Goal: Information Seeking & Learning: Learn about a topic

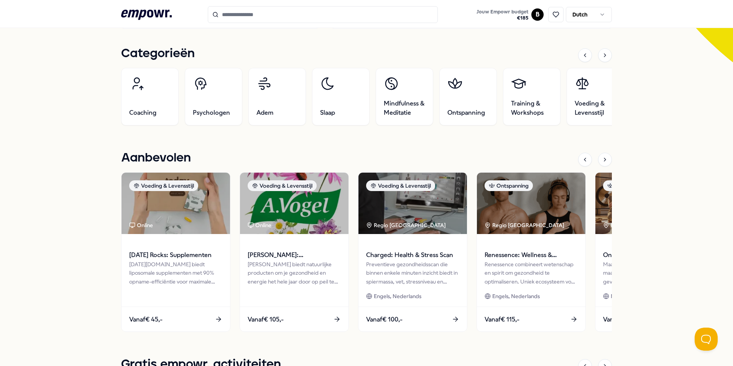
scroll to position [230, 0]
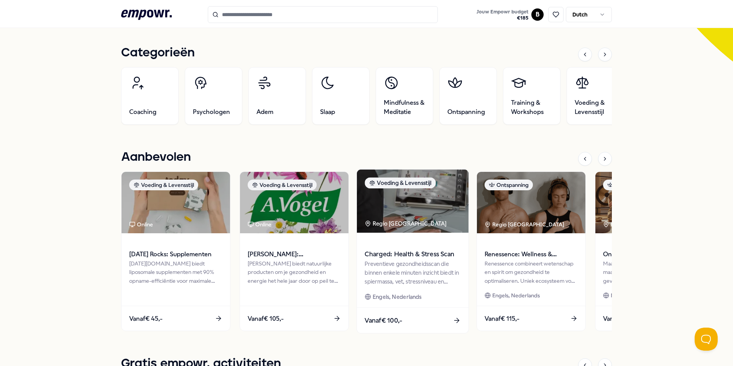
click at [404, 248] on div "Charged: Health & Stress Scan" at bounding box center [412, 249] width 96 height 20
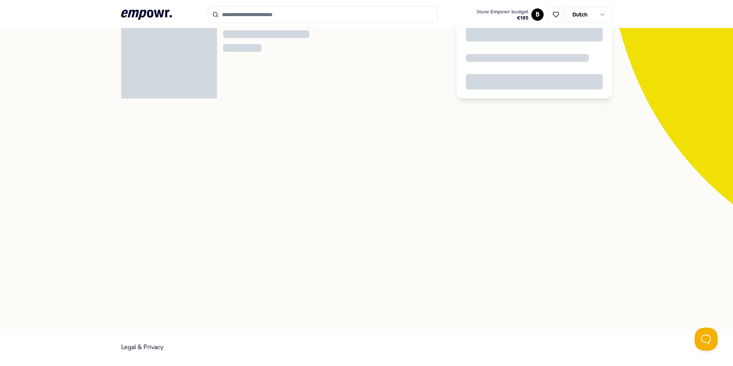
scroll to position [49, 0]
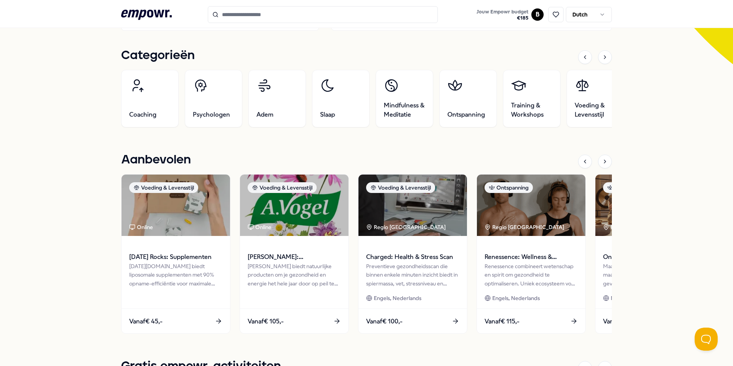
scroll to position [241, 0]
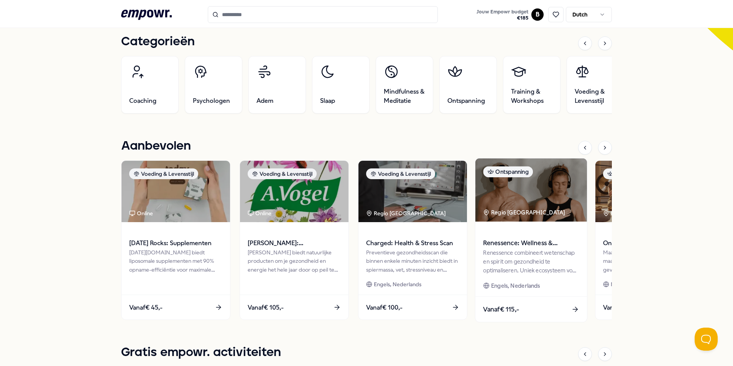
click at [542, 199] on img at bounding box center [531, 189] width 112 height 63
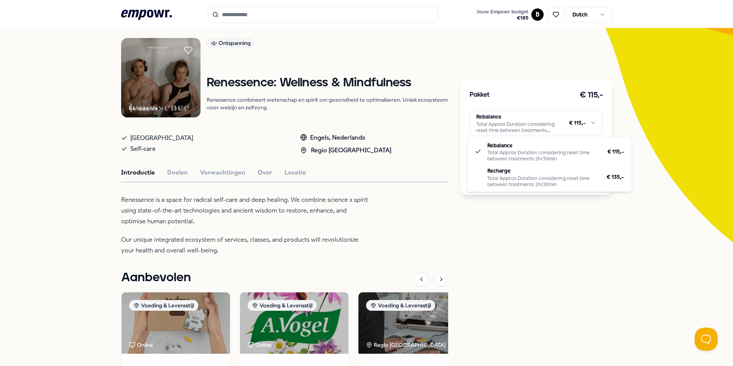
click at [571, 114] on html ".empowr-logo_svg__cls-1{fill:#03032f} Jouw Empowr budget € 185 B Dutch Alle cat…" at bounding box center [366, 183] width 733 height 366
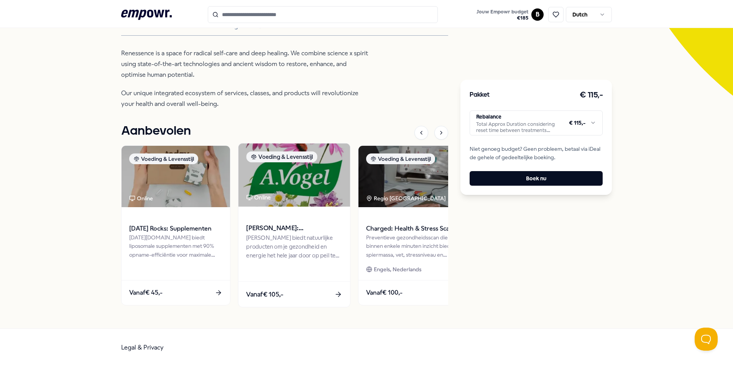
scroll to position [81, 0]
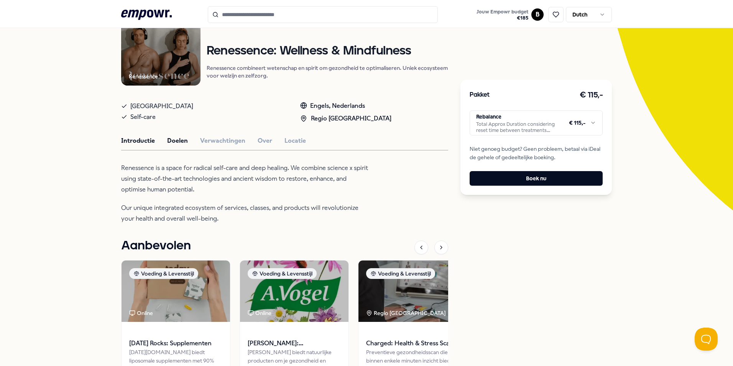
click at [176, 140] on button "Doelen" at bounding box center [177, 141] width 21 height 10
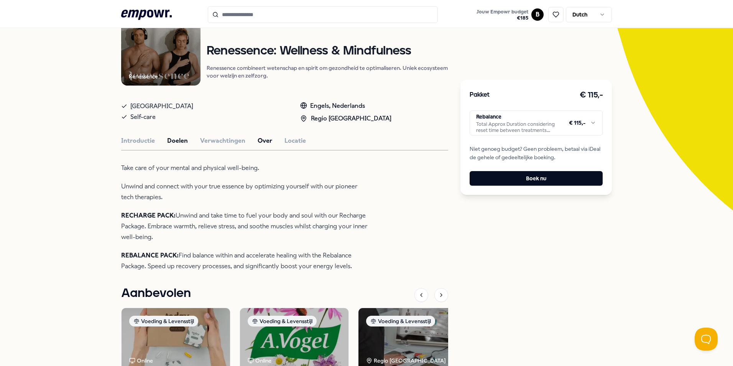
click at [264, 142] on button "Over" at bounding box center [265, 141] width 15 height 10
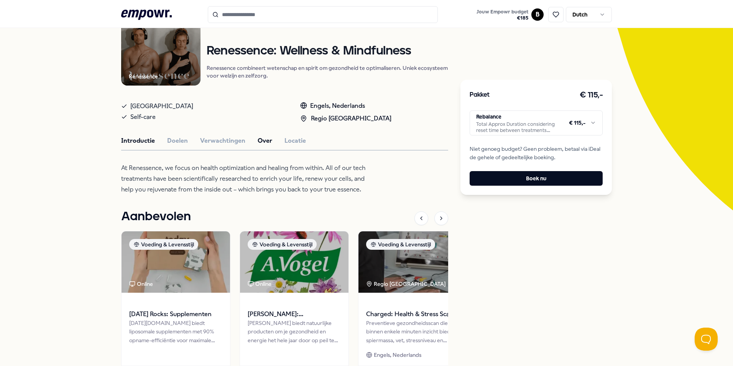
click at [136, 139] on button "Introductie" at bounding box center [138, 141] width 34 height 10
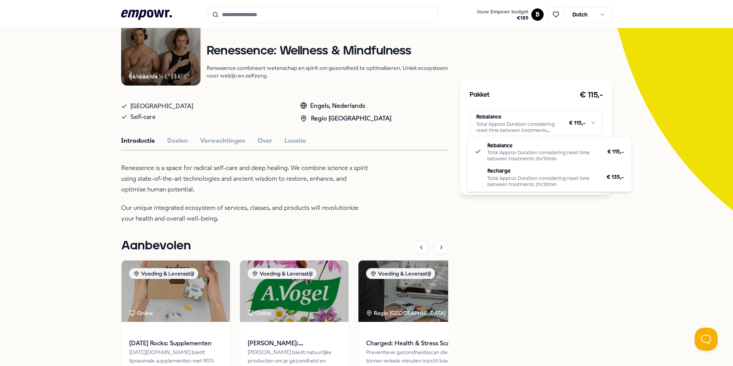
click at [545, 124] on html ".empowr-logo_svg__cls-1{fill:#03032f} Jouw Empowr budget € 185 B Dutch Alle cat…" at bounding box center [366, 183] width 733 height 366
click at [499, 114] on html ".empowr-logo_svg__cls-1{fill:#03032f} Jouw Empowr budget € 185 B Dutch Alle cat…" at bounding box center [366, 183] width 733 height 366
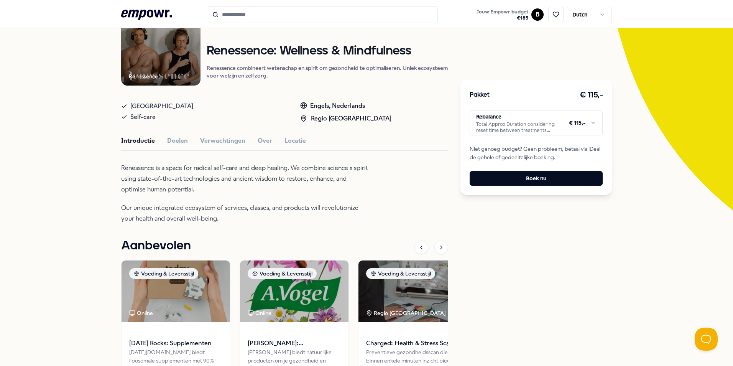
click at [574, 126] on html ".empowr-logo_svg__cls-1{fill:#03032f} Jouw Empowr budget € 185 B Dutch Alle cat…" at bounding box center [366, 183] width 733 height 366
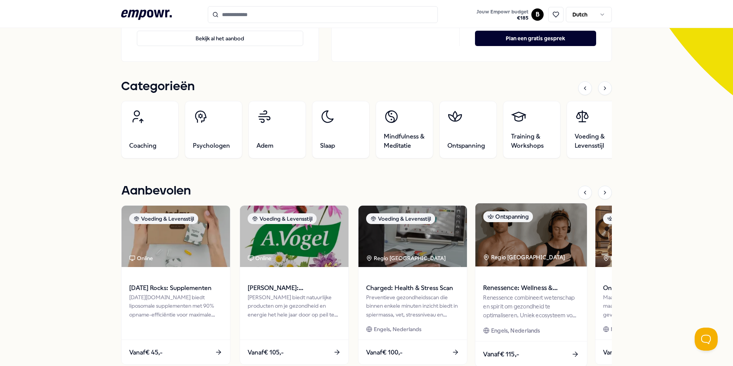
click at [540, 262] on img at bounding box center [531, 234] width 112 height 63
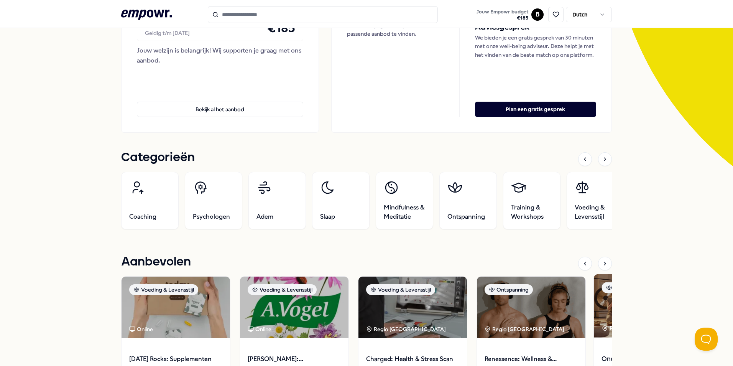
scroll to position [126, 0]
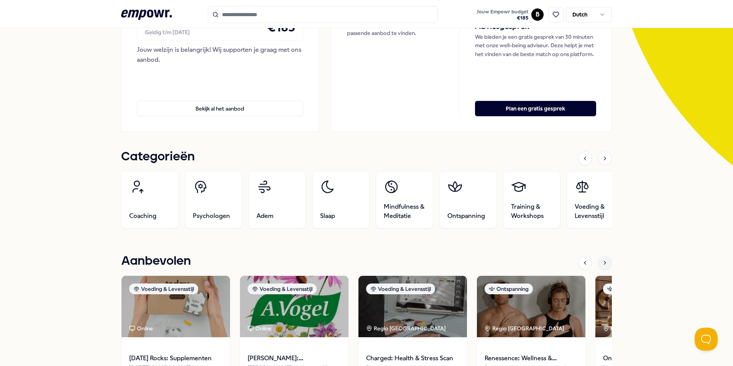
click at [602, 265] on icon at bounding box center [605, 262] width 6 height 6
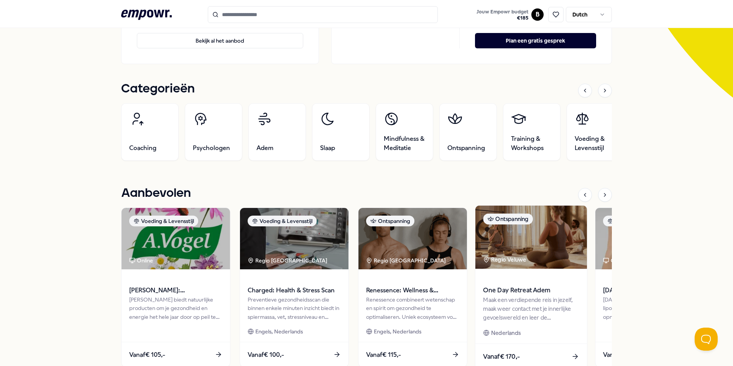
scroll to position [203, 0]
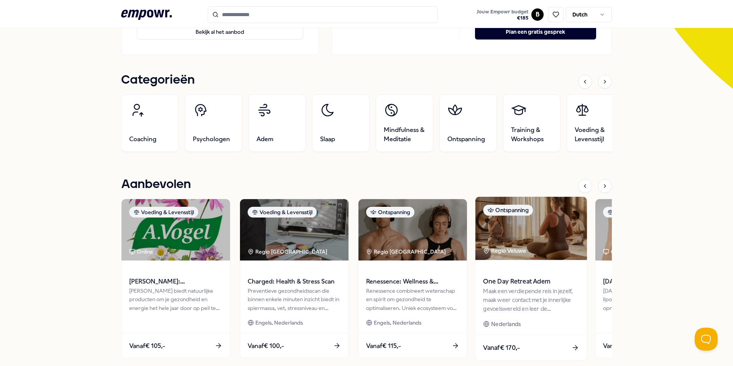
click at [545, 256] on img at bounding box center [531, 228] width 112 height 63
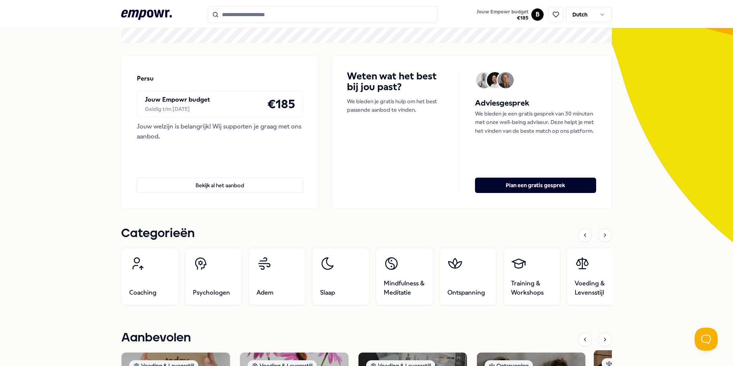
scroll to position [164, 0]
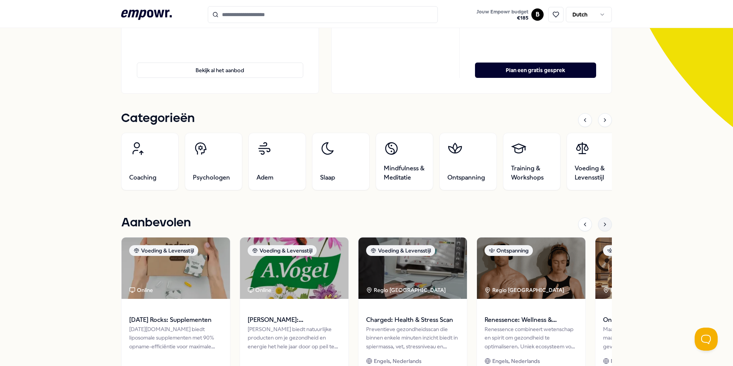
click at [602, 224] on icon at bounding box center [605, 224] width 6 height 6
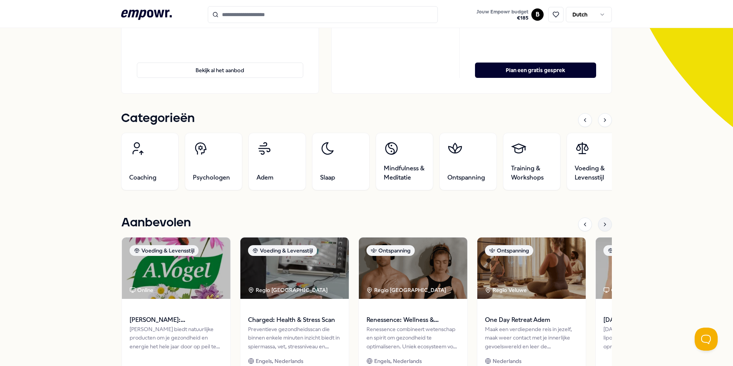
click at [602, 224] on icon at bounding box center [605, 224] width 6 height 6
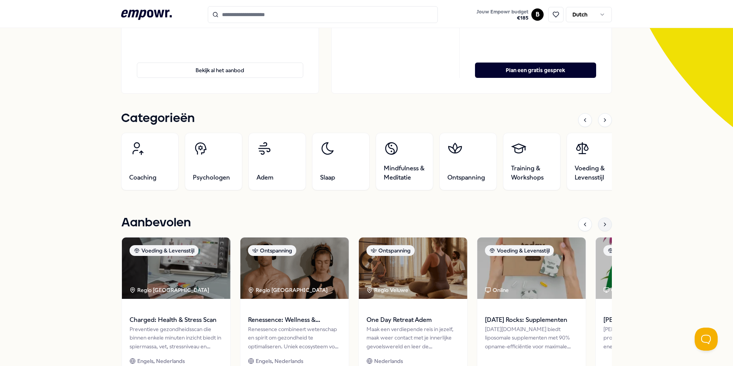
click at [602, 224] on icon at bounding box center [605, 224] width 6 height 6
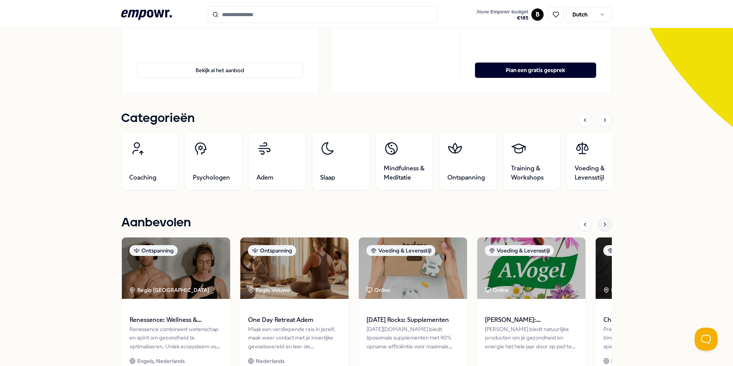
click at [602, 224] on icon at bounding box center [605, 224] width 6 height 6
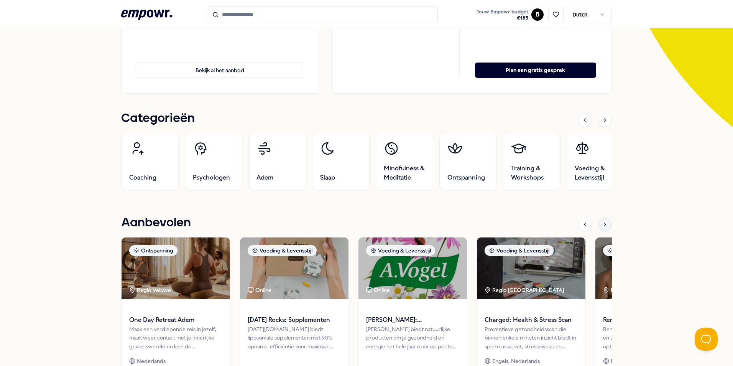
scroll to position [203, 0]
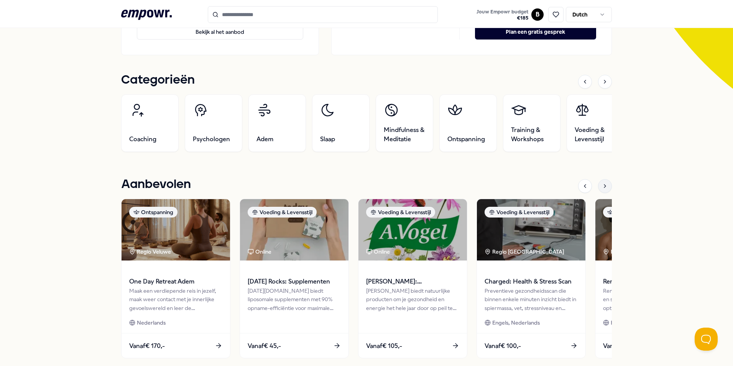
click at [603, 182] on div at bounding box center [605, 186] width 14 height 14
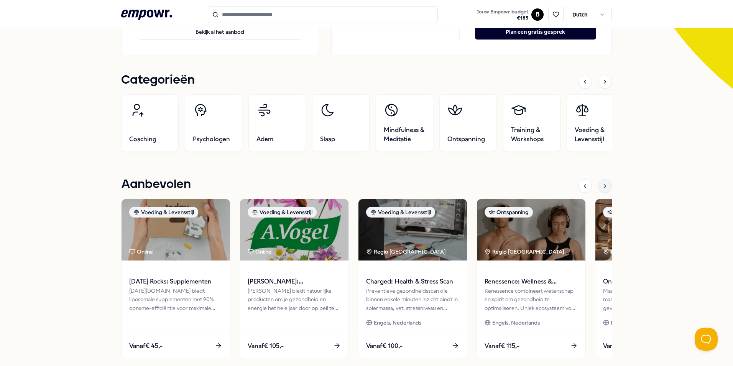
click at [608, 186] on div at bounding box center [605, 186] width 14 height 14
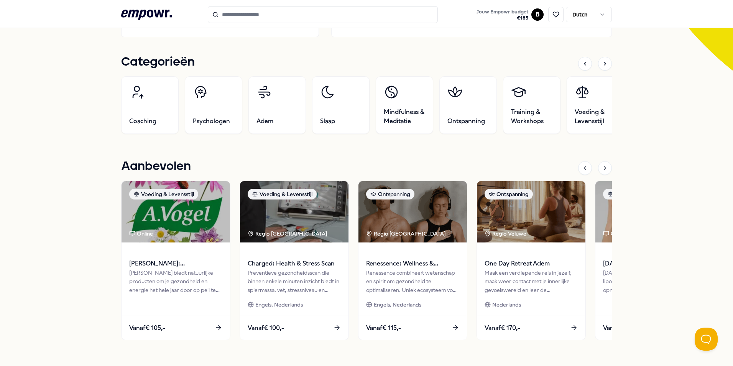
scroll to position [67, 0]
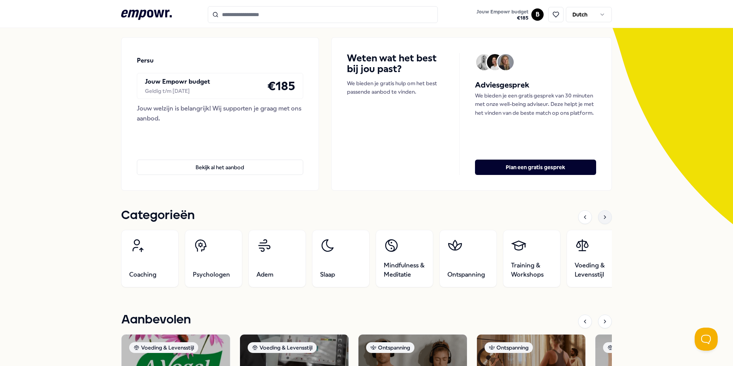
click at [598, 220] on div at bounding box center [605, 217] width 14 height 14
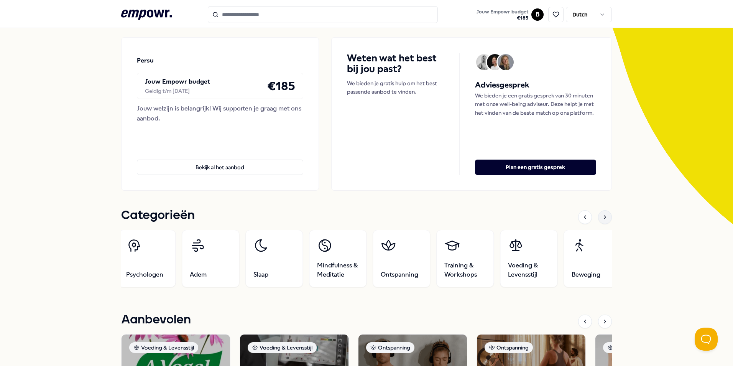
click at [598, 220] on div at bounding box center [605, 217] width 14 height 14
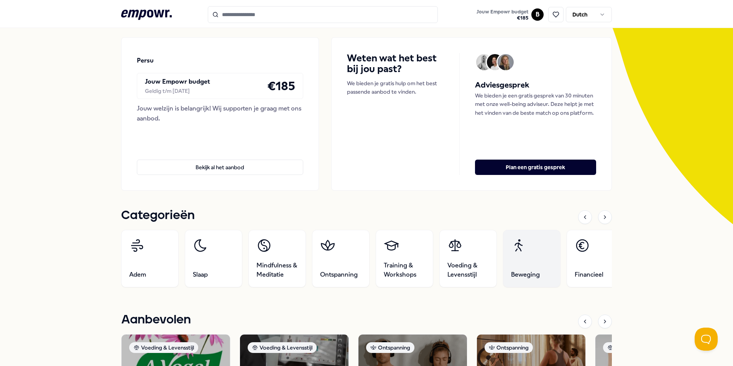
click at [522, 255] on link "Beweging" at bounding box center [531, 258] width 57 height 57
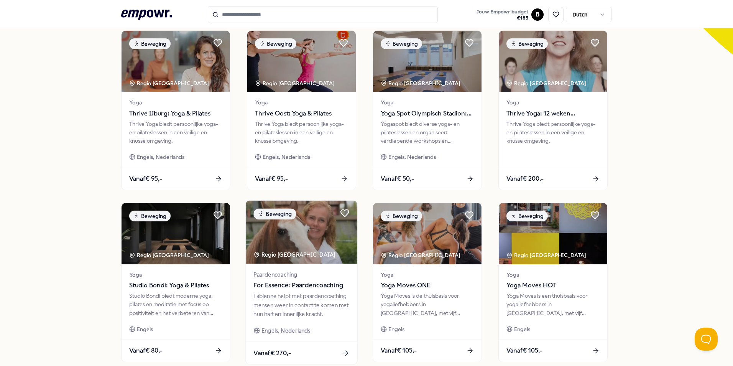
scroll to position [279, 0]
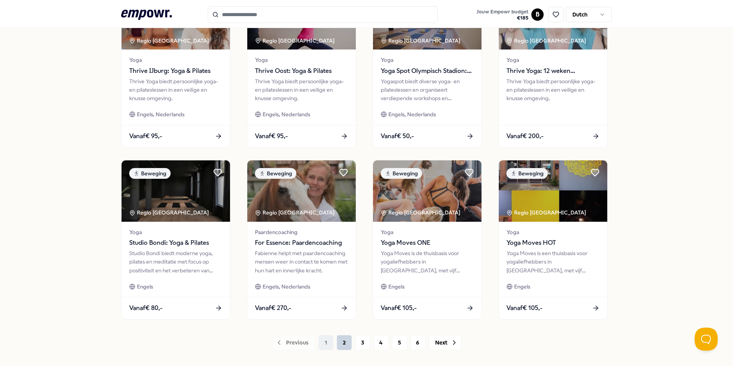
click at [345, 348] on button "2" at bounding box center [343, 342] width 15 height 15
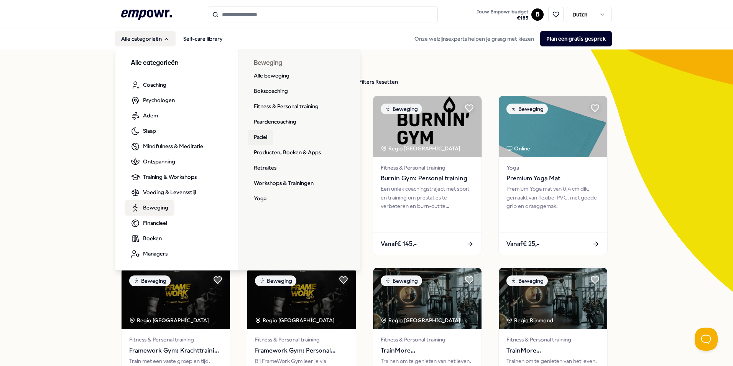
click at [256, 138] on link "Padel" at bounding box center [261, 137] width 26 height 15
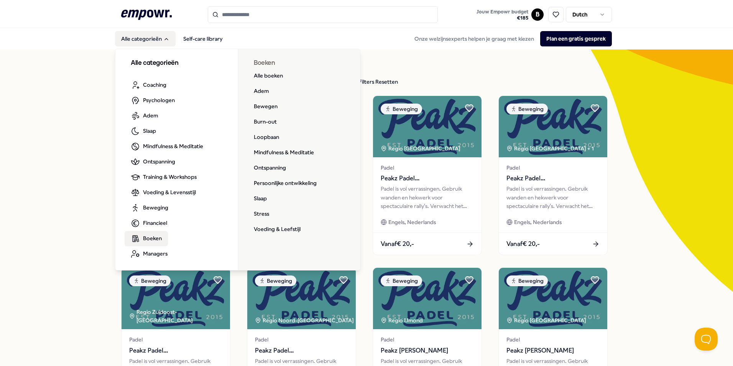
click at [149, 236] on span "Boeken" at bounding box center [152, 238] width 19 height 8
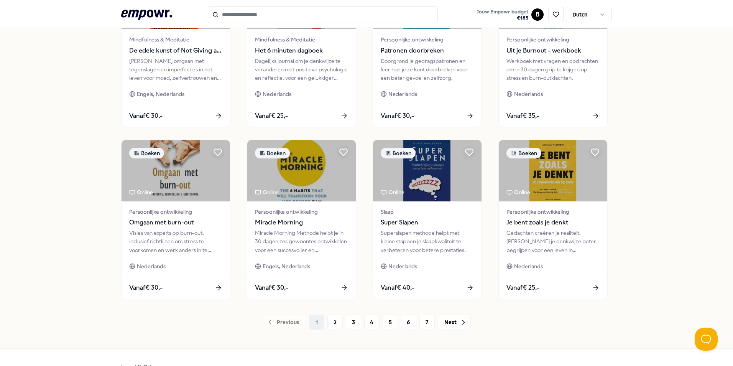
scroll to position [307, 0]
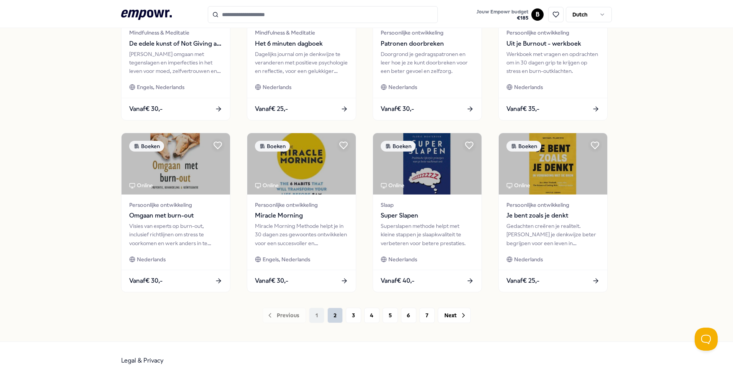
click at [330, 314] on button "2" at bounding box center [334, 314] width 15 height 15
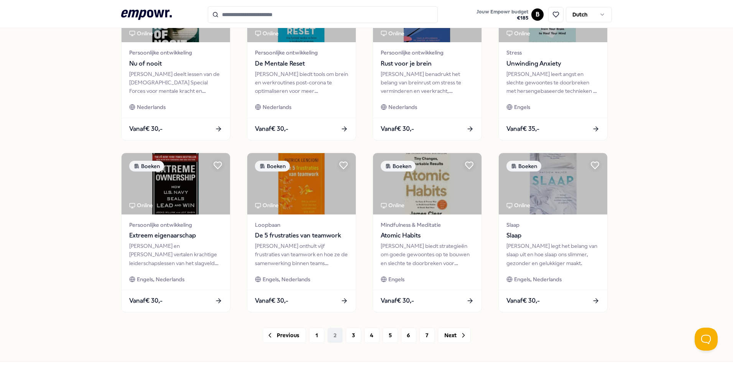
scroll to position [307, 0]
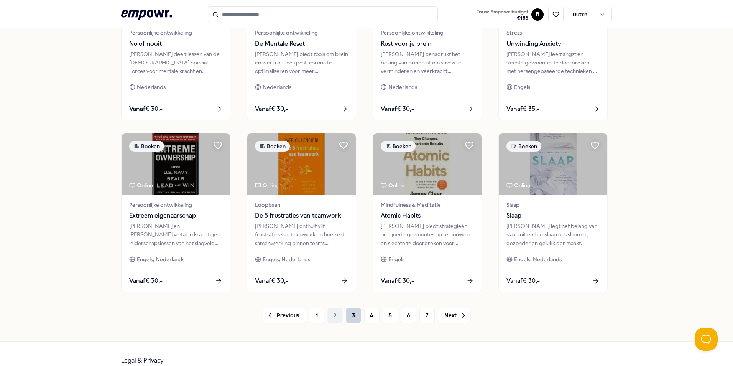
click at [354, 309] on button "3" at bounding box center [353, 314] width 15 height 15
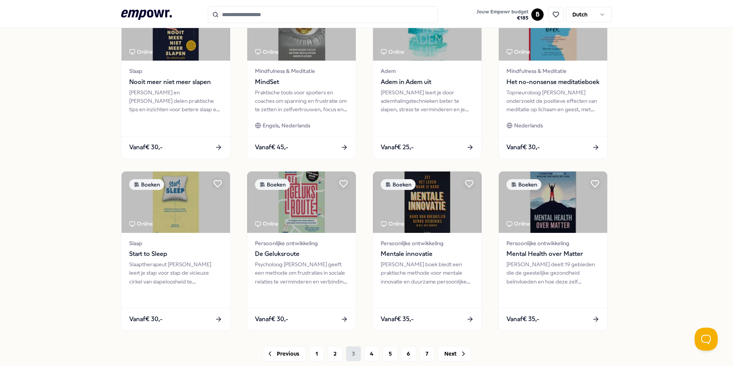
scroll to position [307, 0]
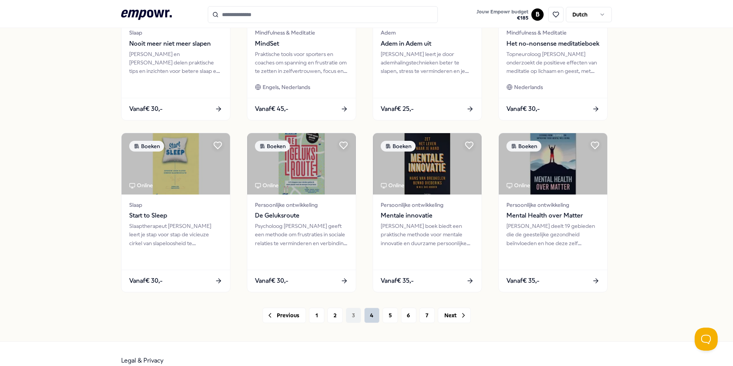
click at [371, 318] on button "4" at bounding box center [371, 314] width 15 height 15
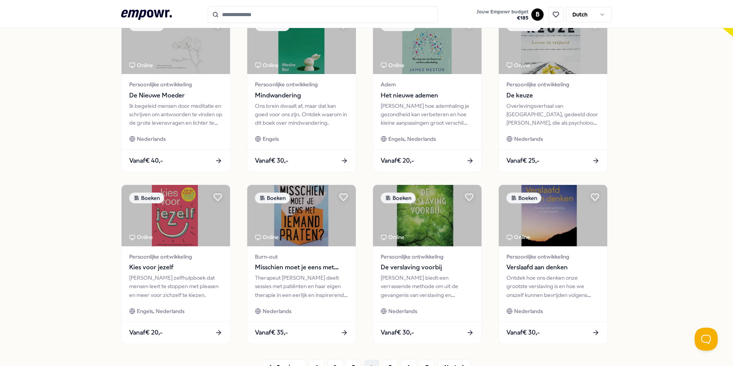
scroll to position [268, 0]
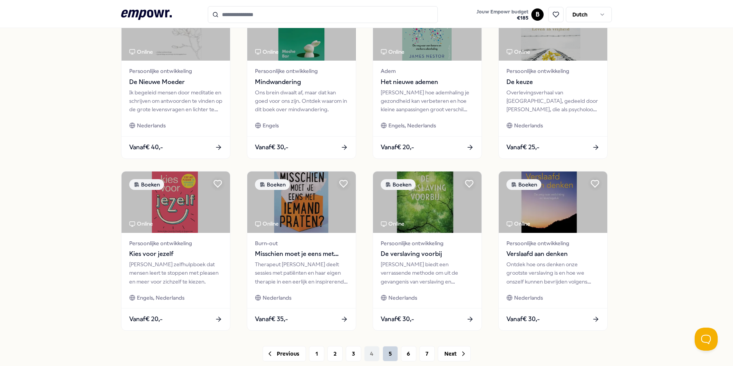
click at [387, 353] on button "5" at bounding box center [389, 353] width 15 height 15
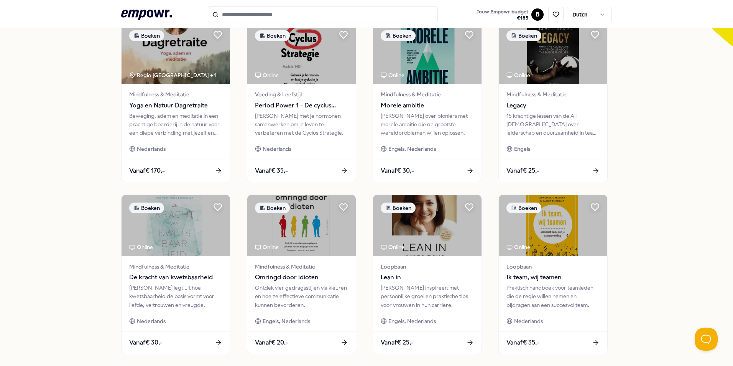
scroll to position [268, 0]
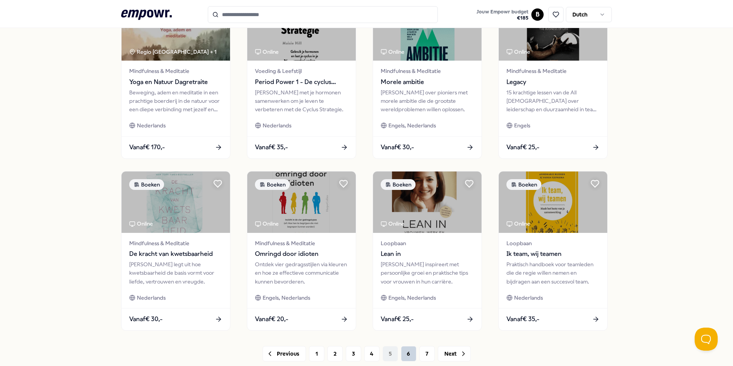
click at [404, 353] on button "6" at bounding box center [408, 353] width 15 height 15
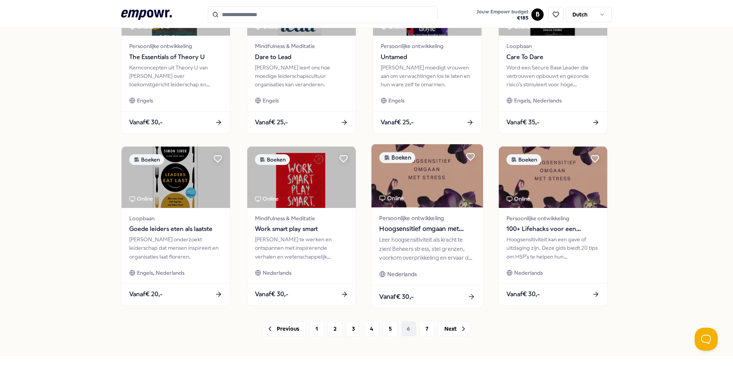
scroll to position [307, 0]
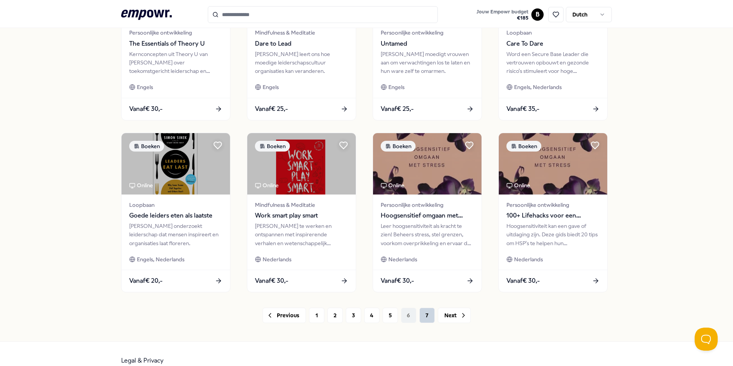
click at [423, 313] on button "7" at bounding box center [426, 314] width 15 height 15
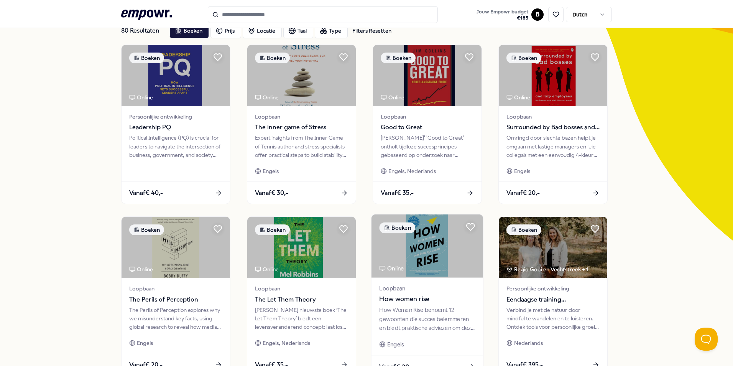
scroll to position [38, 0]
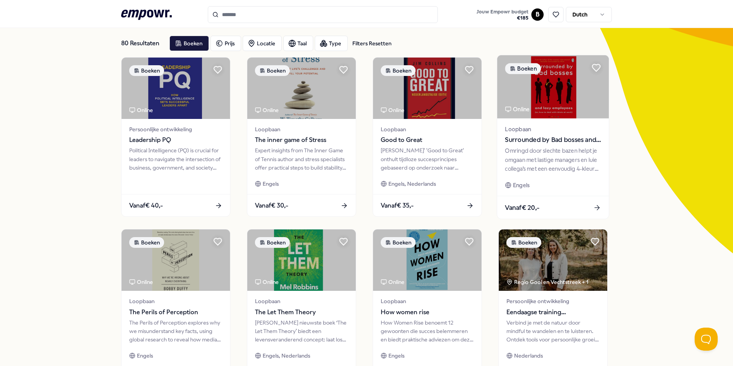
click at [541, 135] on div "Loopbaan Surrounded by Bad bosses and lazy employees" at bounding box center [553, 135] width 96 height 20
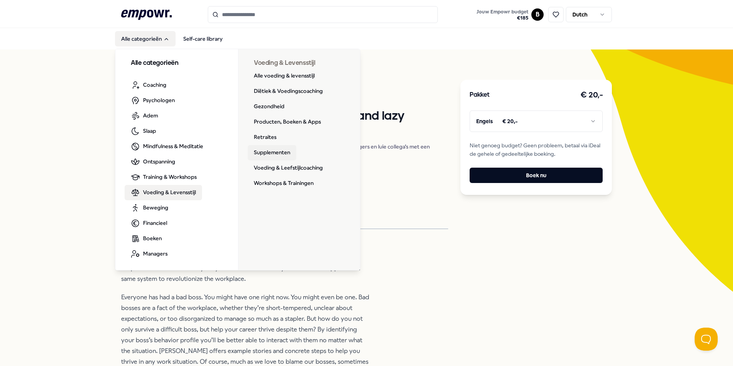
click at [258, 156] on link "Supplementen" at bounding box center [272, 152] width 49 height 15
